Goal: Task Accomplishment & Management: Manage account settings

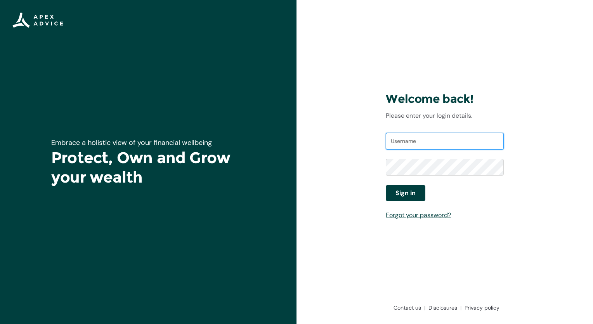
type input "homeloans@apexgroup.co.nz"
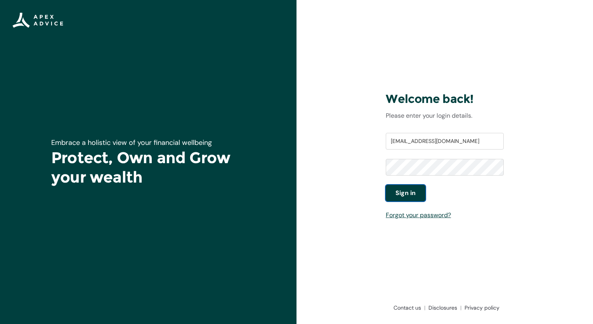
click at [410, 198] on span "Sign in" at bounding box center [406, 192] width 20 height 9
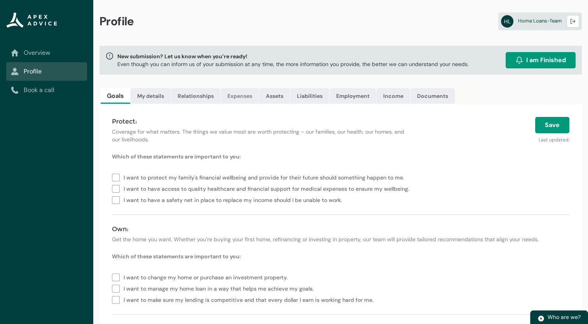
click at [238, 97] on link "Expenses" at bounding box center [240, 96] width 38 height 16
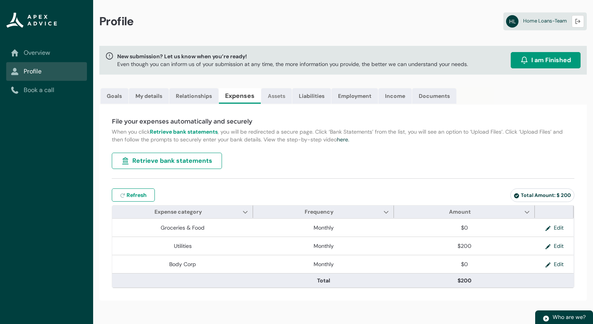
click at [276, 99] on link "Assets" at bounding box center [276, 96] width 31 height 16
